Goal: Task Accomplishment & Management: Complete application form

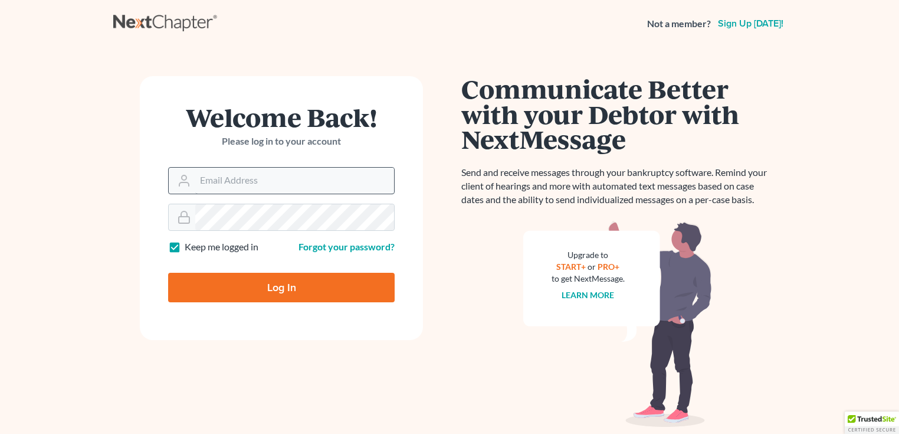
type input "[PERSON_NAME][EMAIL_ADDRESS][DOMAIN_NAME]"
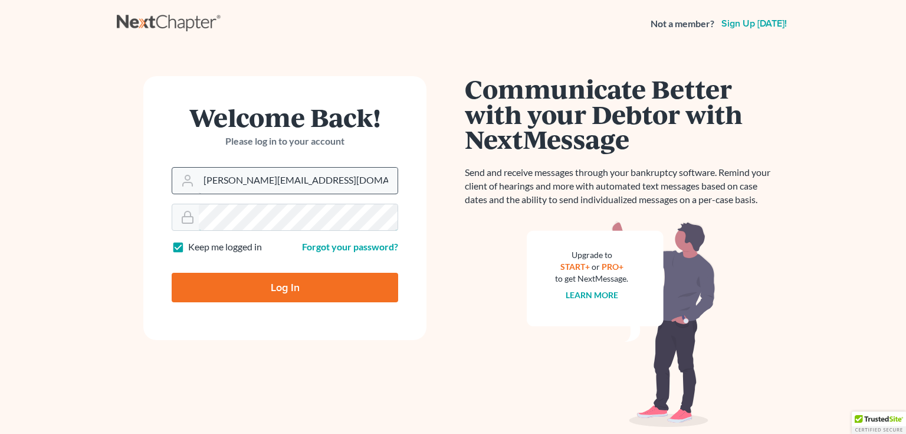
click at [172, 273] on input "Log In" at bounding box center [285, 288] width 227 height 30
type input "Thinking..."
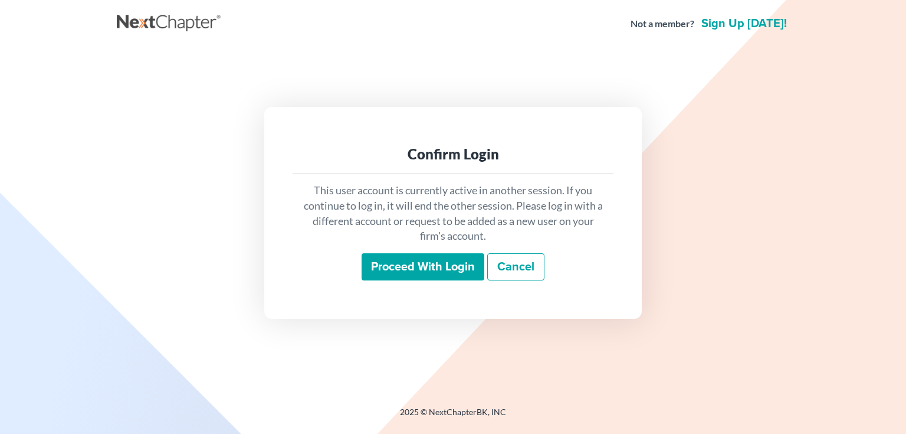
click at [460, 265] on input "Proceed with login" at bounding box center [423, 266] width 123 height 27
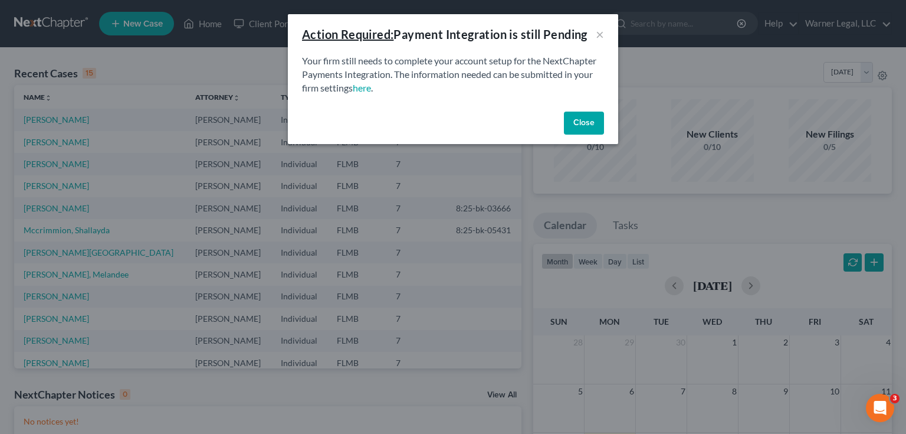
click at [598, 126] on button "Close" at bounding box center [584, 124] width 40 height 24
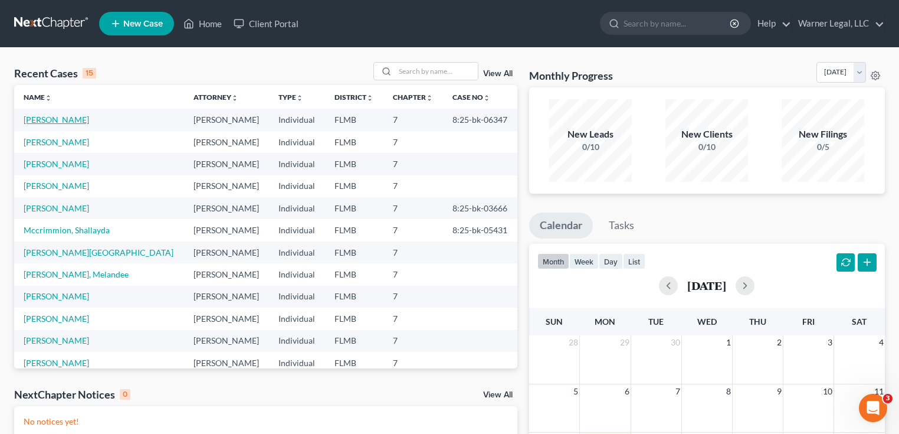
click at [63, 119] on link "Carter, Steven" at bounding box center [57, 119] width 66 height 10
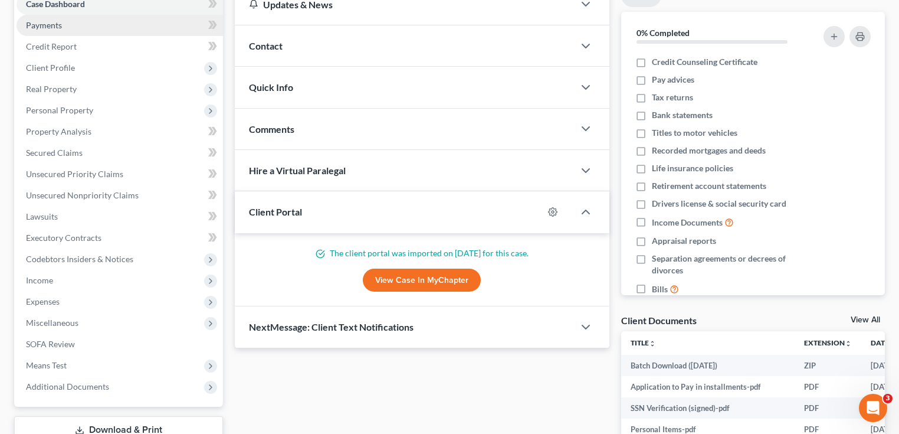
scroll to position [142, 0]
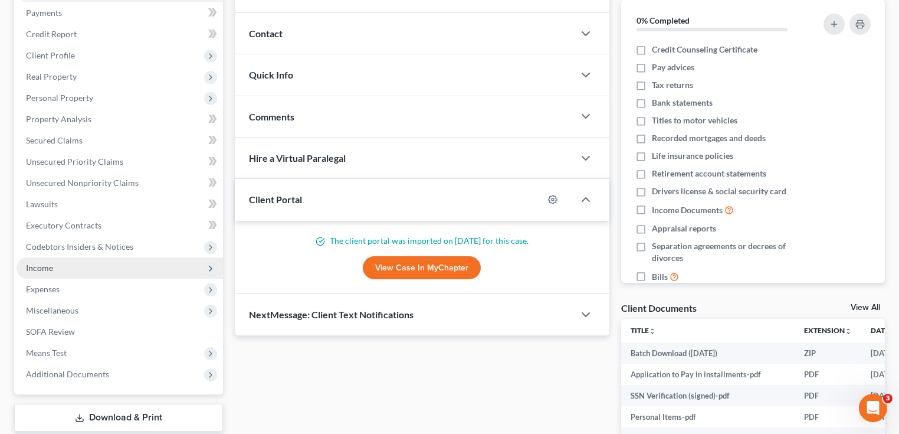
click at [61, 269] on span "Income" at bounding box center [120, 267] width 207 height 21
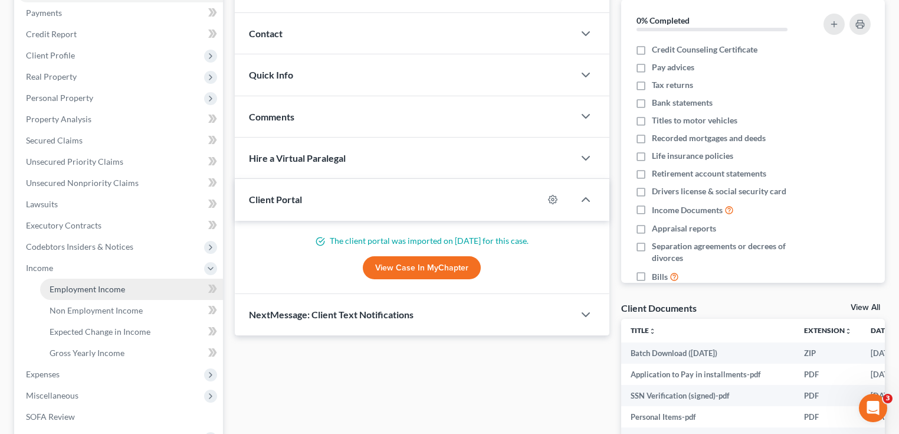
click at [83, 292] on span "Employment Income" at bounding box center [88, 289] width 76 height 10
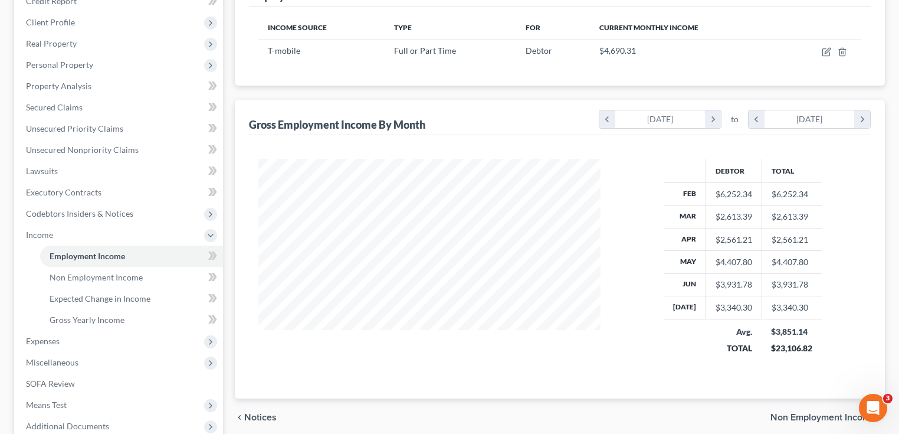
scroll to position [189, 0]
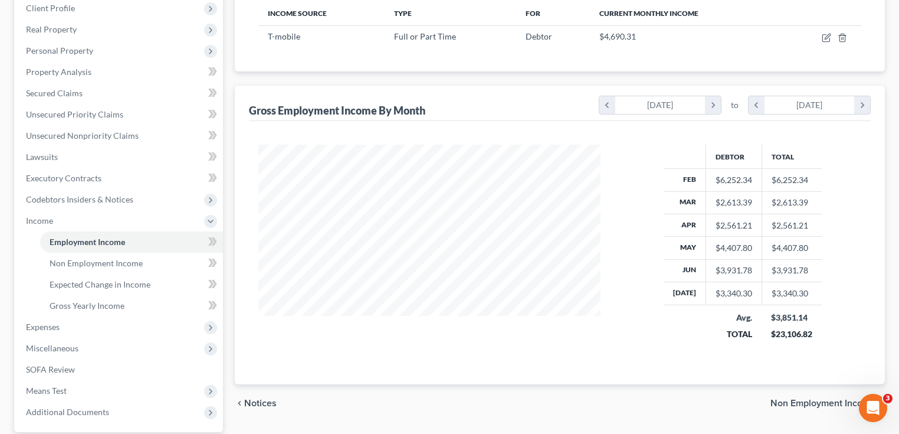
click at [724, 175] on div "$6,252.34" at bounding box center [734, 180] width 37 height 12
click at [732, 177] on div "$6,252.34" at bounding box center [734, 180] width 37 height 12
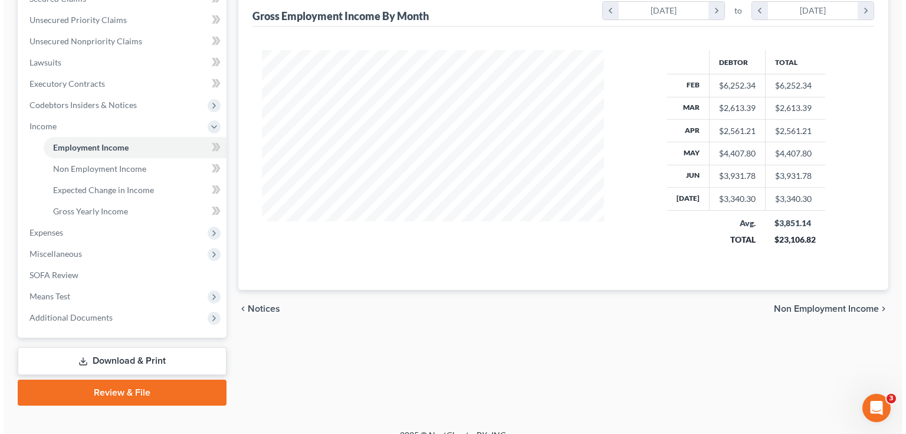
scroll to position [0, 0]
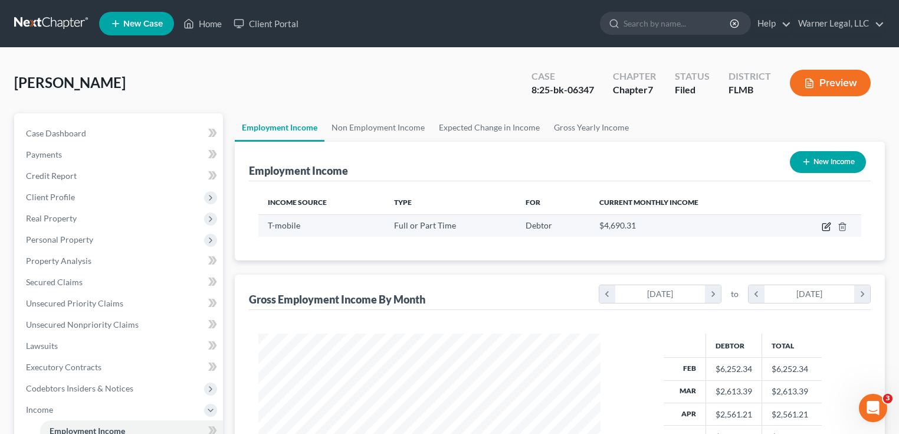
click at [828, 226] on icon "button" at bounding box center [827, 224] width 5 height 5
select select "0"
select select "9"
select select "2"
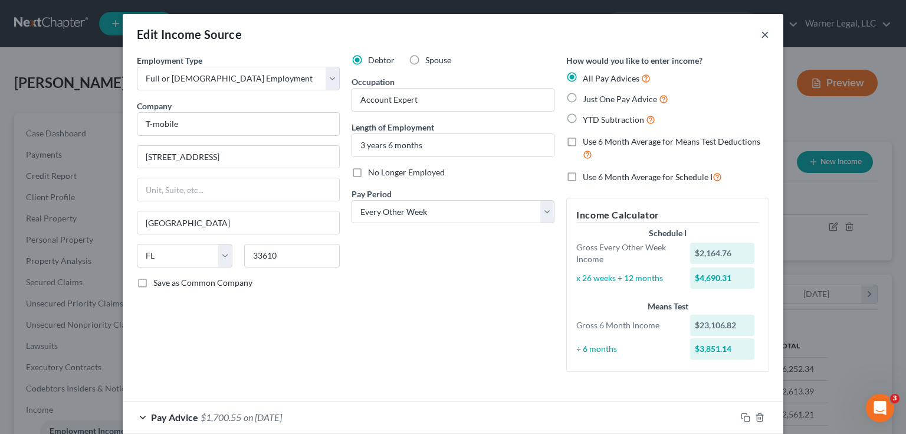
click at [764, 34] on button "×" at bounding box center [765, 34] width 8 height 14
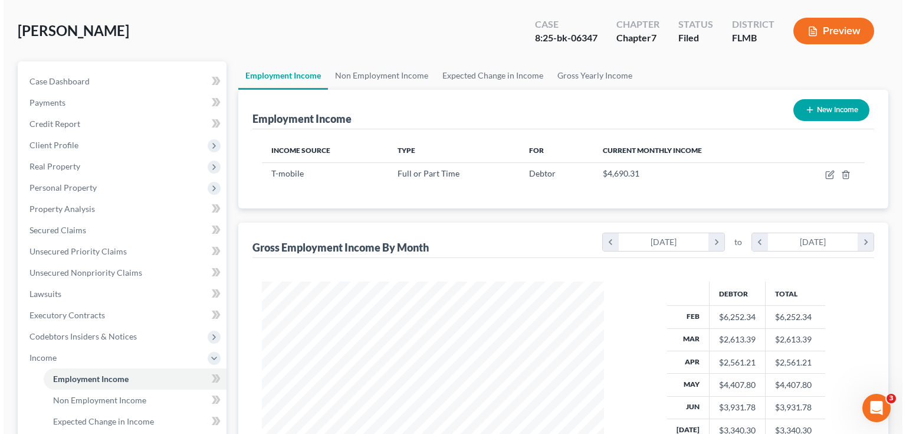
scroll to position [47, 0]
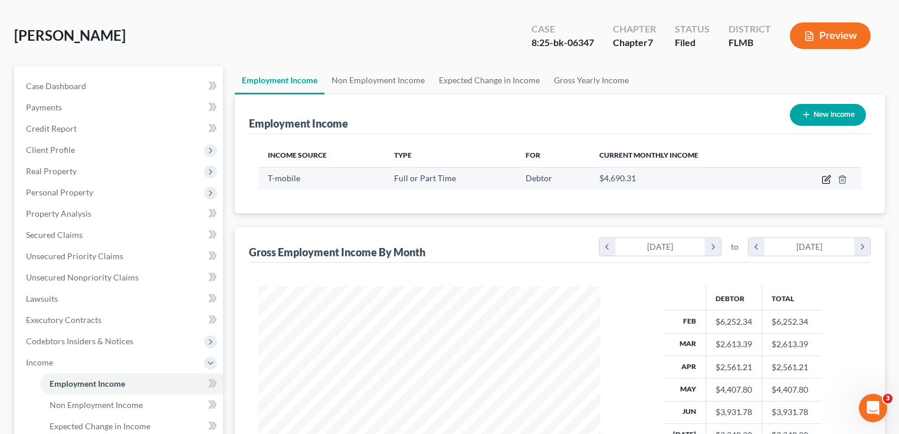
click at [826, 178] on icon "button" at bounding box center [826, 179] width 9 height 9
select select "0"
select select "9"
select select "2"
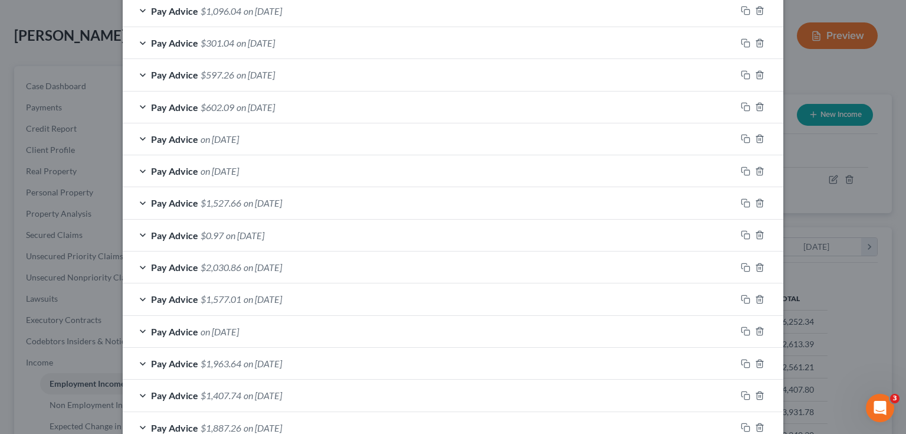
scroll to position [661, 0]
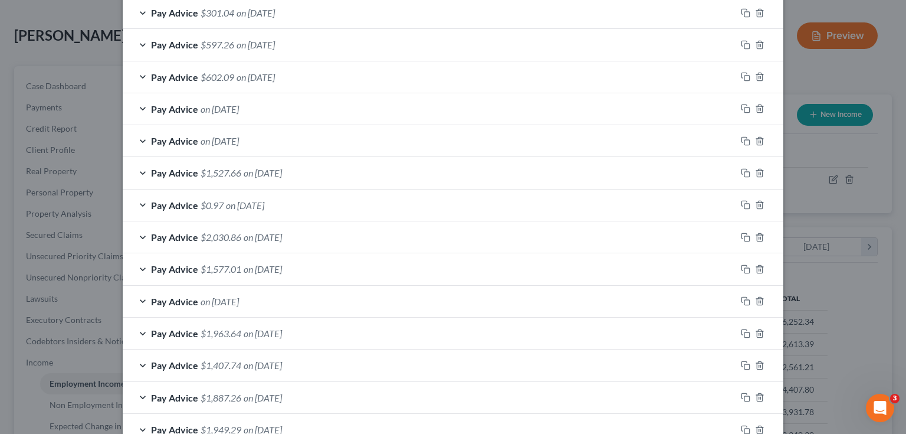
click at [137, 139] on div "Pay Advice on 03/27/2025" at bounding box center [430, 140] width 614 height 31
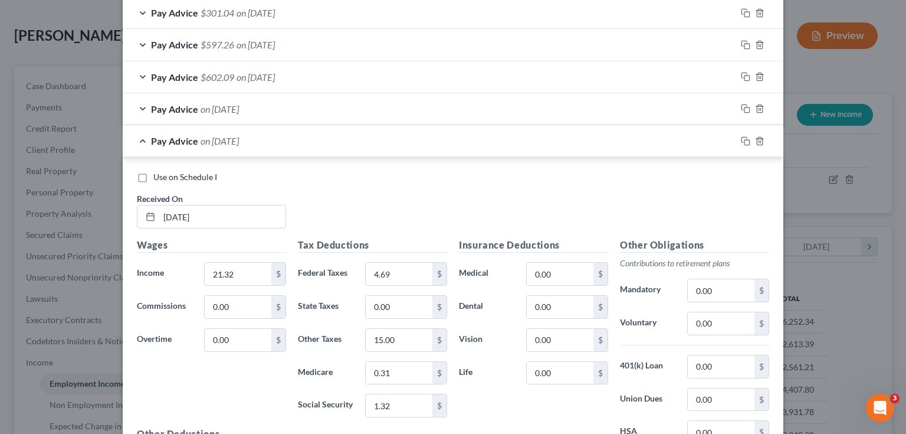
click at [137, 104] on div "Pay Advice on 03/27/2025" at bounding box center [430, 108] width 614 height 31
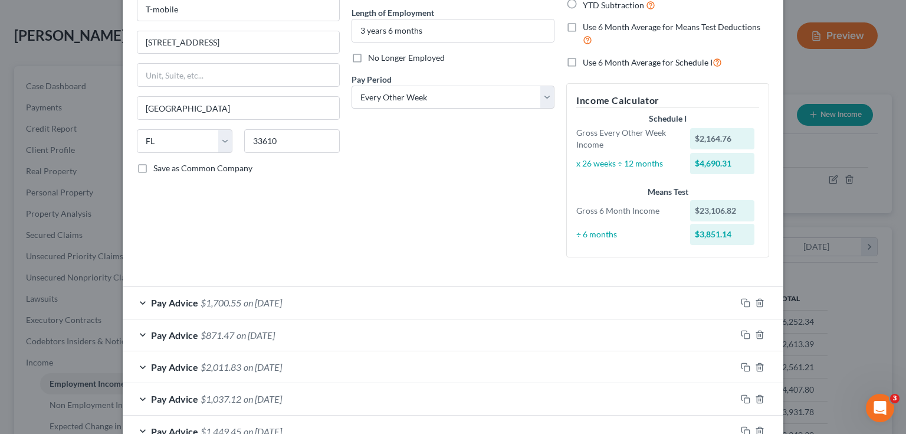
scroll to position [58, 0]
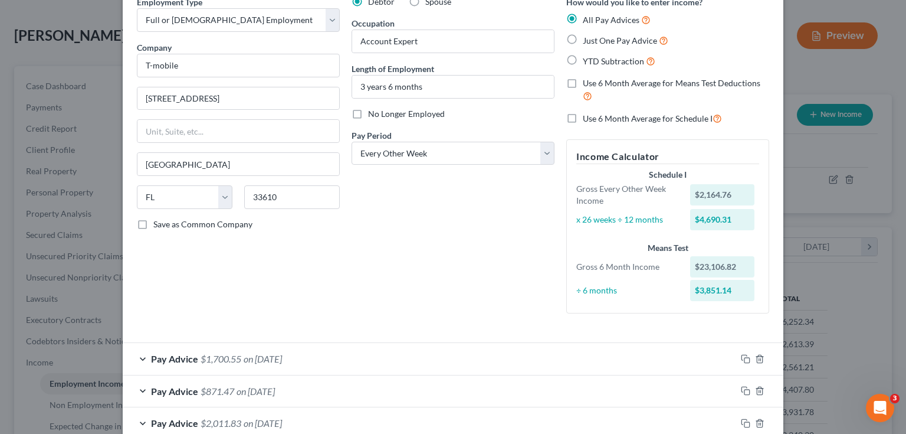
click at [583, 117] on label "Use 6 Month Average for Schedule I" at bounding box center [652, 119] width 139 height 14
click at [588, 117] on input "Use 6 Month Average for Schedule I" at bounding box center [592, 116] width 8 height 8
checkbox input "true"
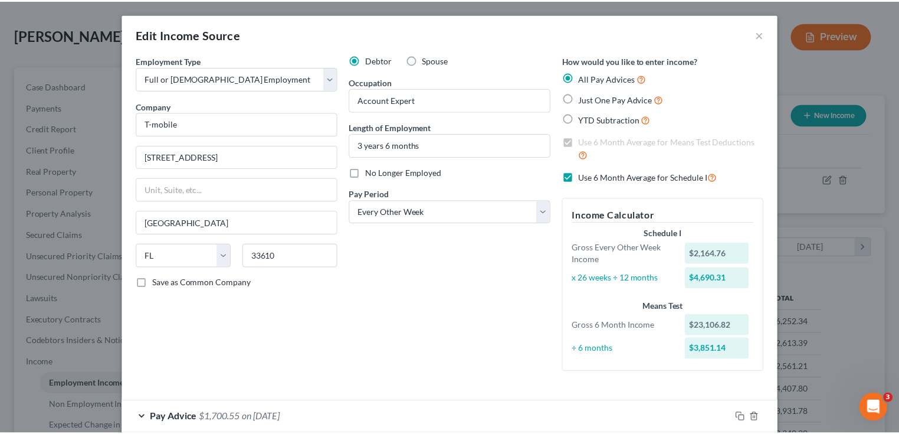
scroll to position [0, 0]
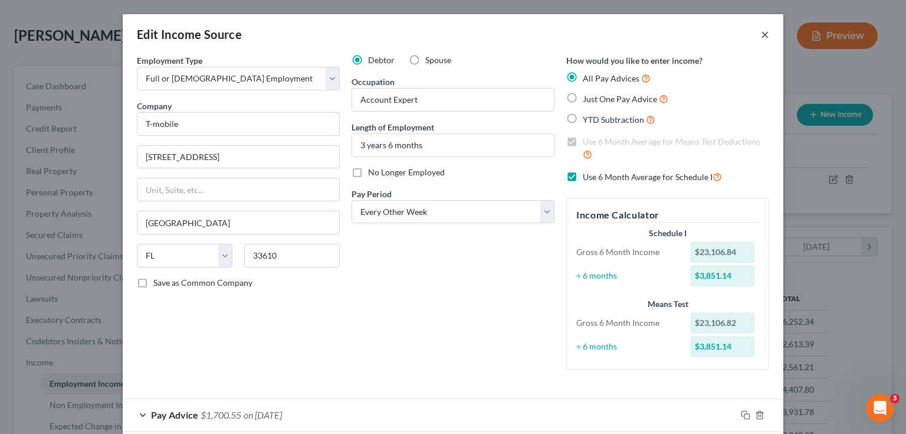
click at [761, 32] on button "×" at bounding box center [765, 34] width 8 height 14
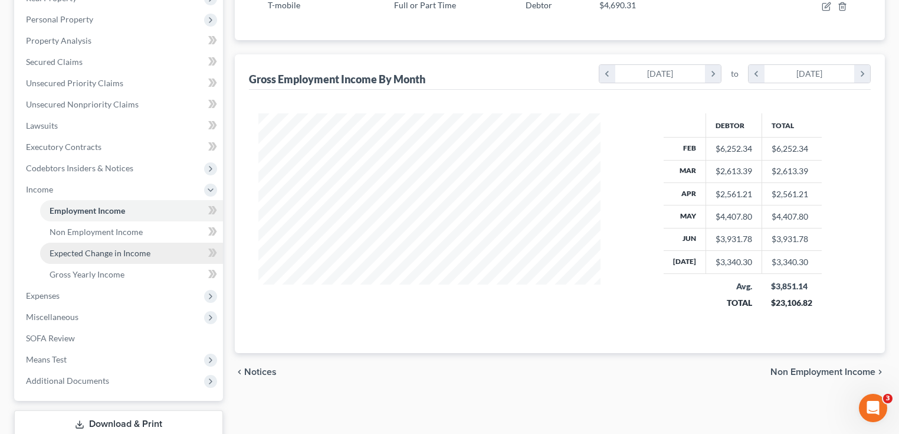
scroll to position [236, 0]
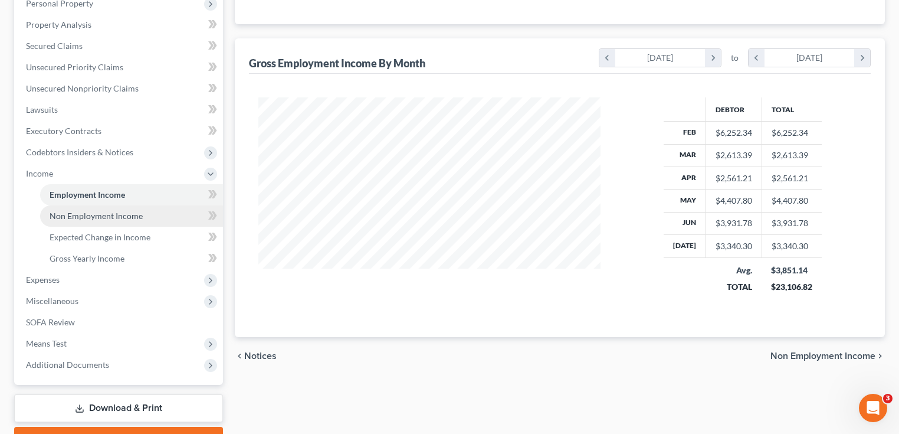
click at [130, 211] on span "Non Employment Income" at bounding box center [96, 216] width 93 height 10
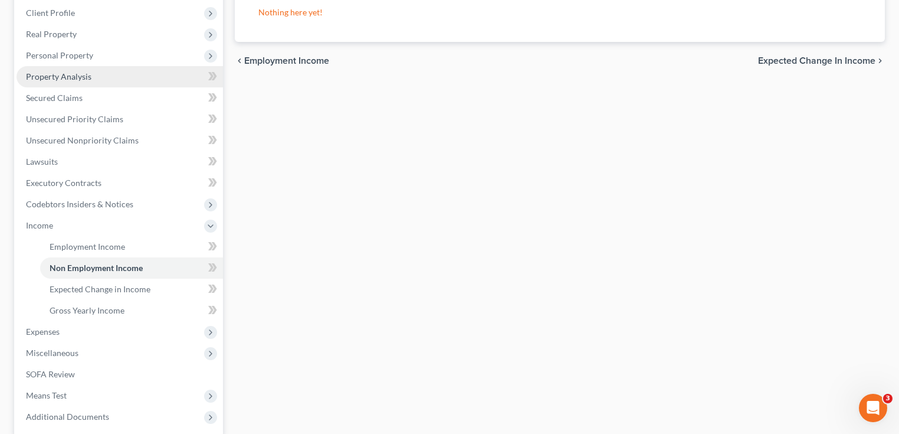
scroll to position [189, 0]
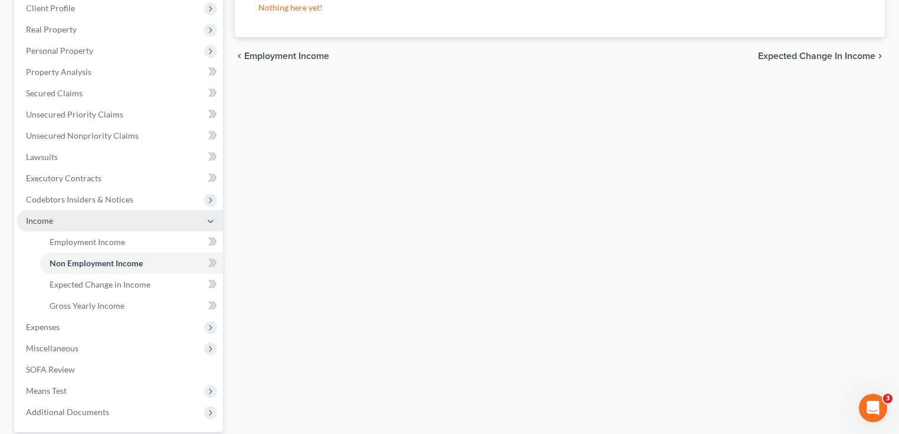
click at [54, 219] on span "Income" at bounding box center [120, 220] width 207 height 21
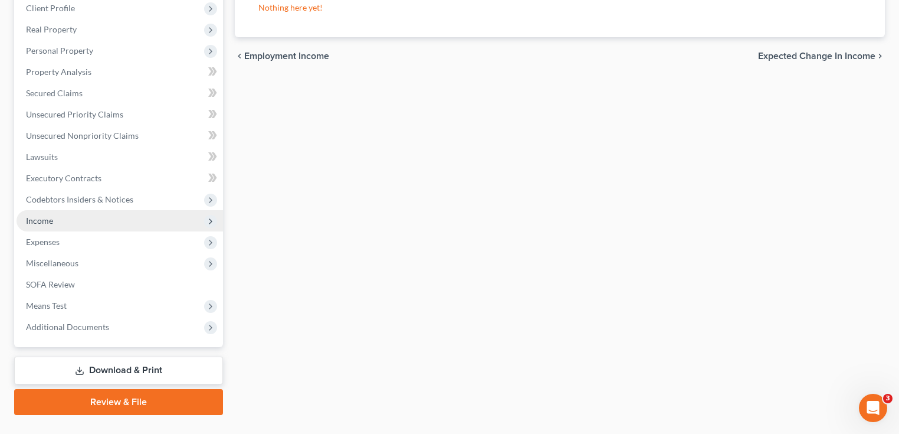
click at [54, 219] on span "Income" at bounding box center [120, 220] width 207 height 21
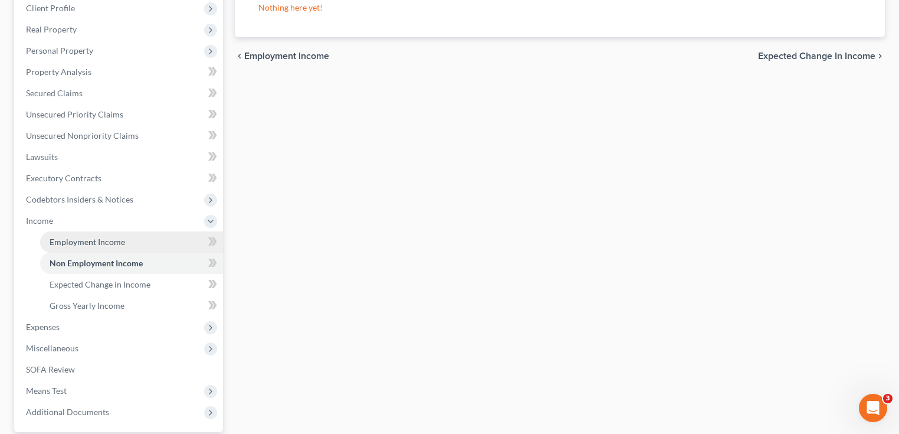
click at [103, 241] on span "Employment Income" at bounding box center [88, 242] width 76 height 10
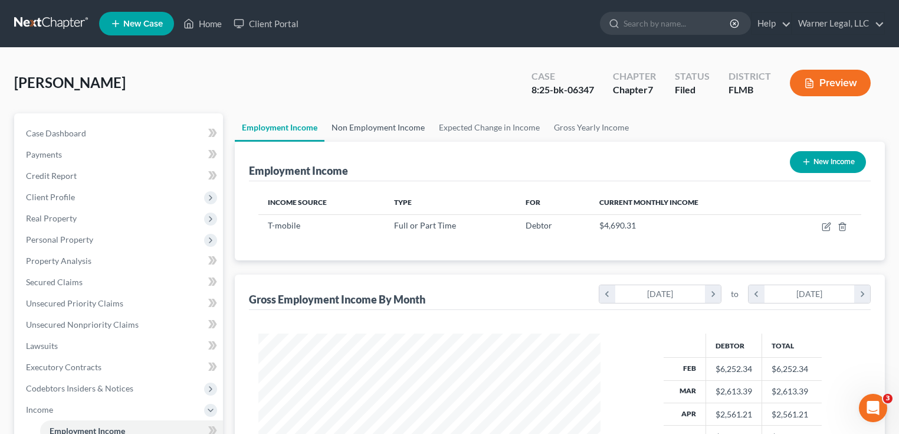
click at [394, 131] on link "Non Employment Income" at bounding box center [378, 127] width 107 height 28
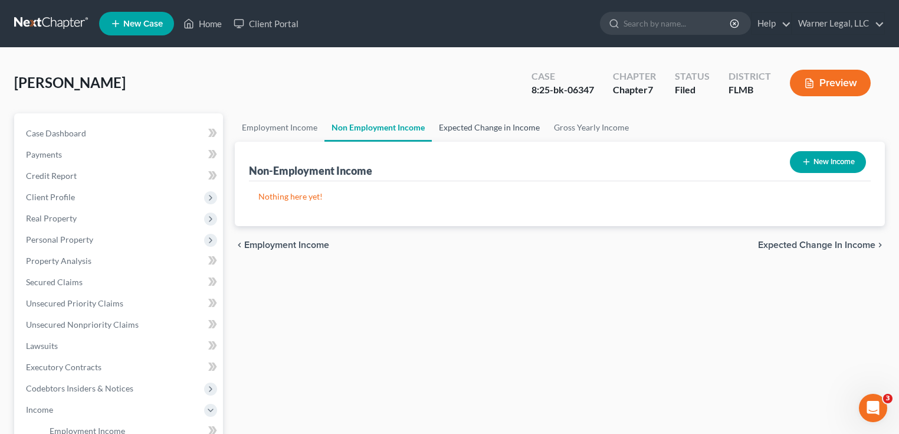
click at [466, 128] on link "Expected Change in Income" at bounding box center [489, 127] width 115 height 28
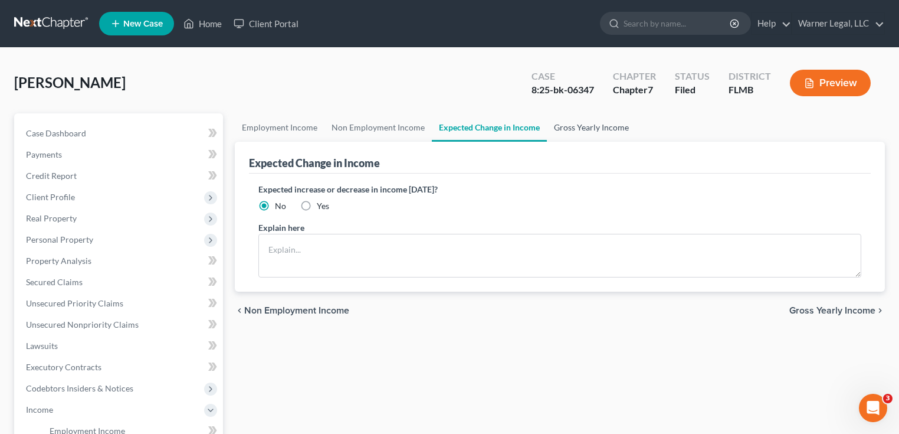
click at [568, 127] on link "Gross Yearly Income" at bounding box center [591, 127] width 89 height 28
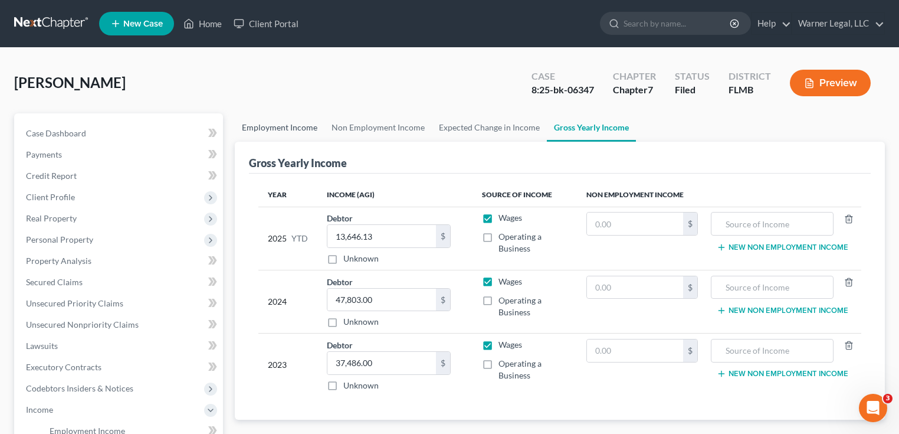
click at [281, 127] on link "Employment Income" at bounding box center [280, 127] width 90 height 28
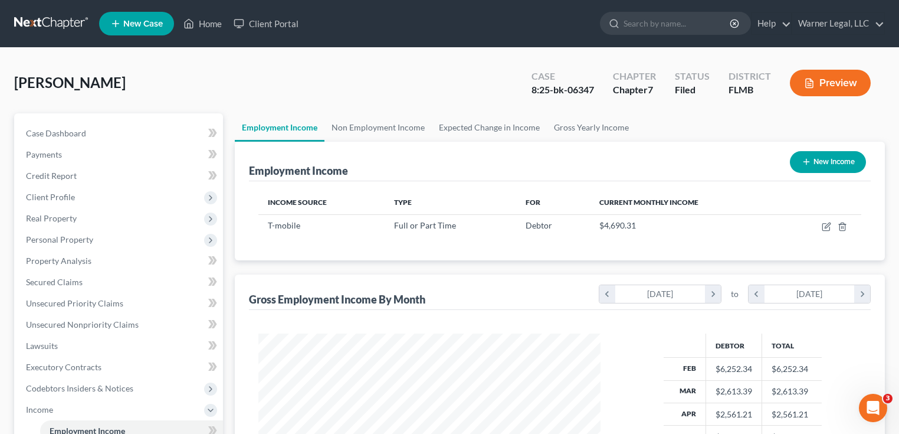
scroll to position [236, 0]
